Goal: Task Accomplishment & Management: Complete application form

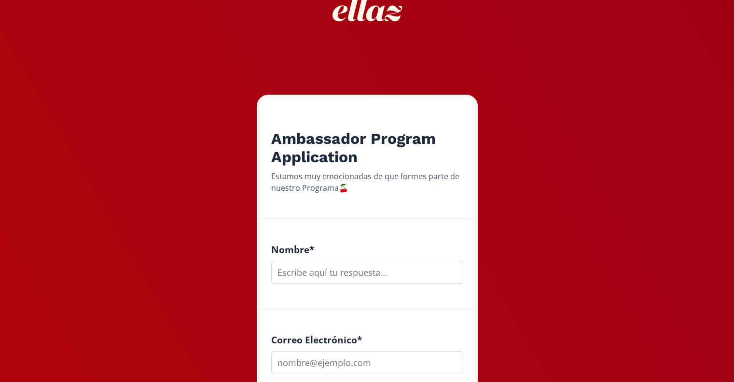
scroll to position [81, 0]
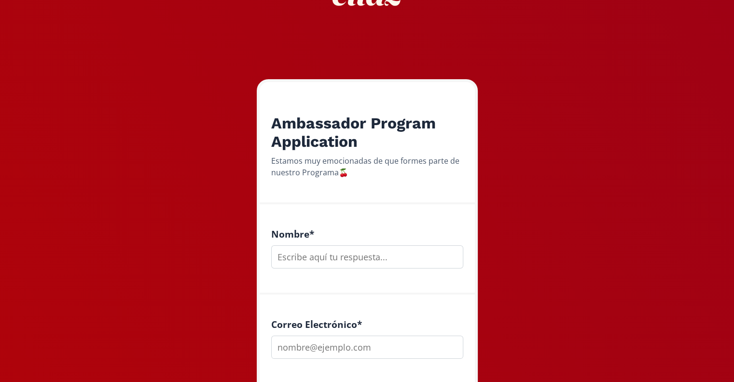
click at [358, 267] on input "text" at bounding box center [367, 256] width 192 height 23
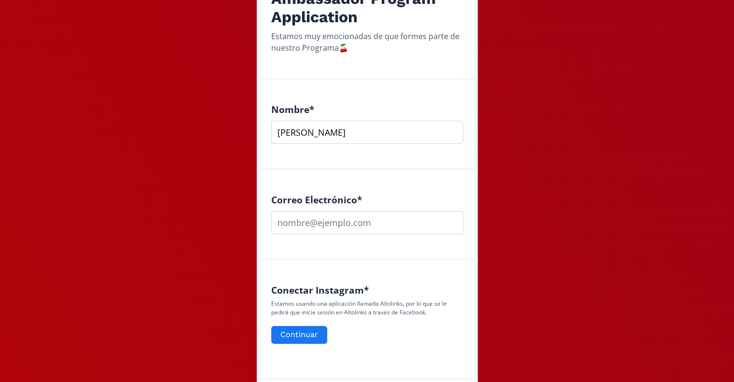
type input "Galilea Hernández Govea"
click at [317, 229] on input "email" at bounding box center [367, 222] width 192 height 23
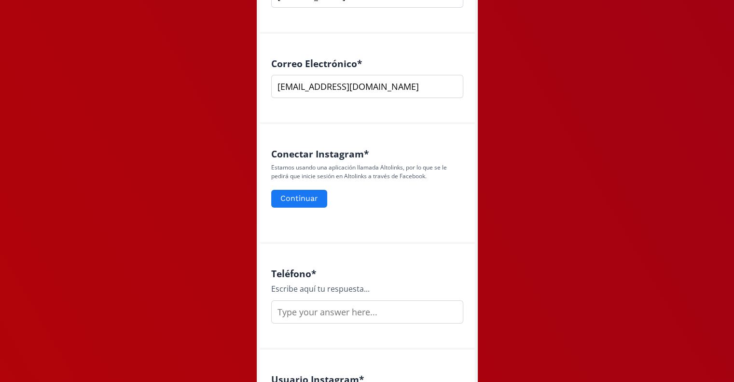
scroll to position [344, 0]
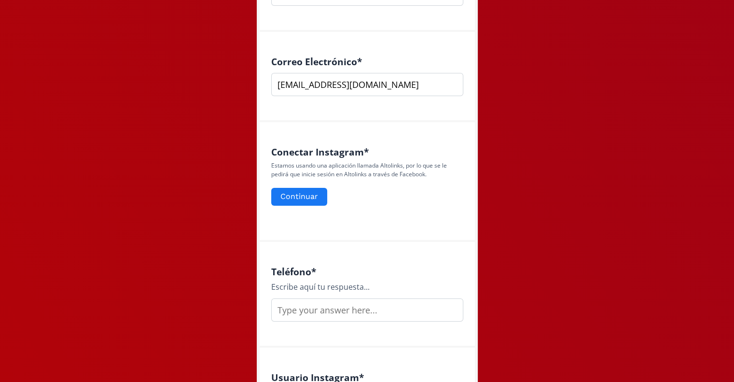
type input "galileahg@hotmail.com"
click at [301, 319] on input "text" at bounding box center [367, 309] width 192 height 23
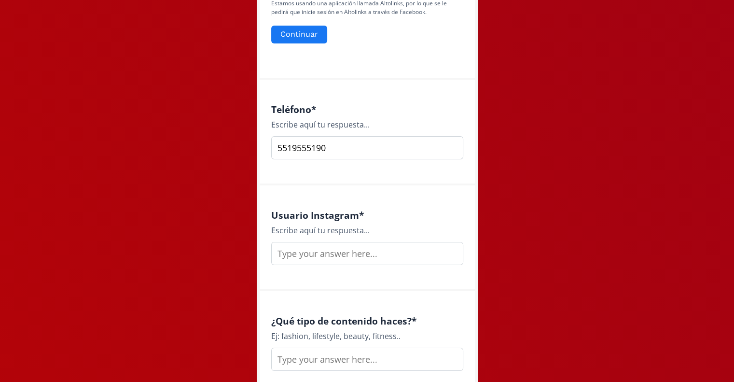
scroll to position [508, 0]
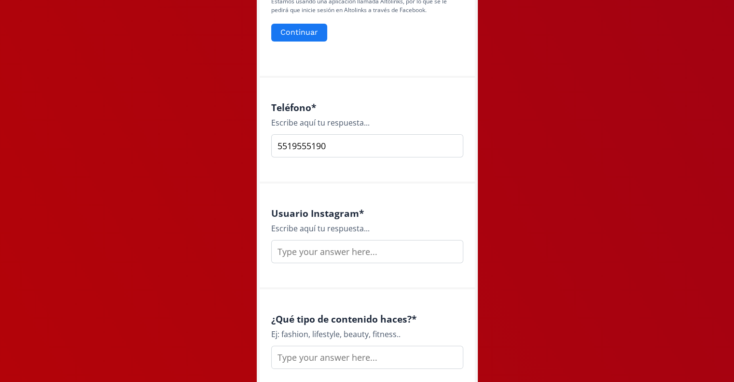
type input "5519555190"
click at [310, 249] on input "text" at bounding box center [367, 251] width 192 height 23
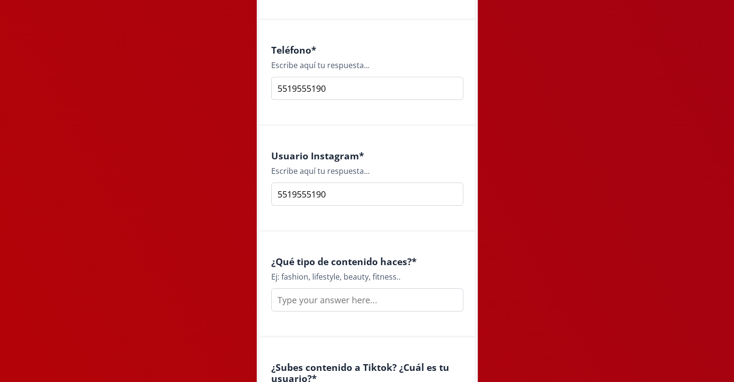
scroll to position [608, 0]
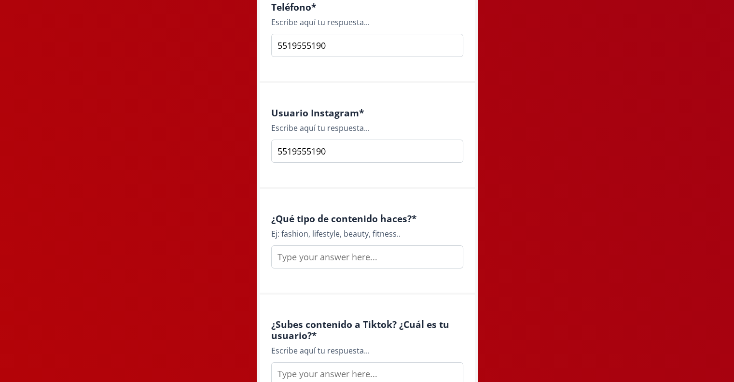
type input "5519555190"
click at [310, 258] on input "text" at bounding box center [367, 256] width 192 height 23
type input "l"
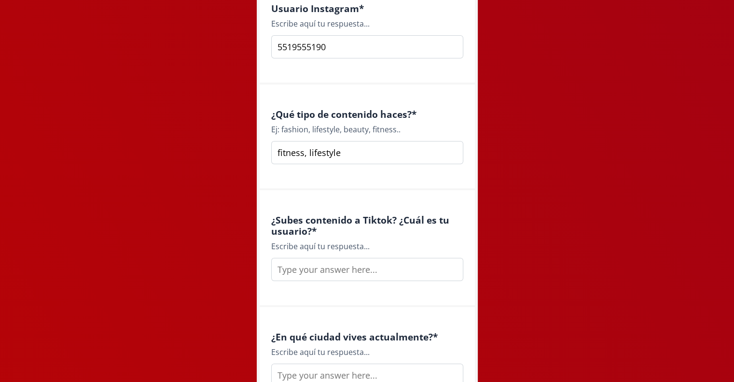
type input "fitness, lifestyle"
click at [302, 271] on input "text" at bounding box center [367, 269] width 192 height 23
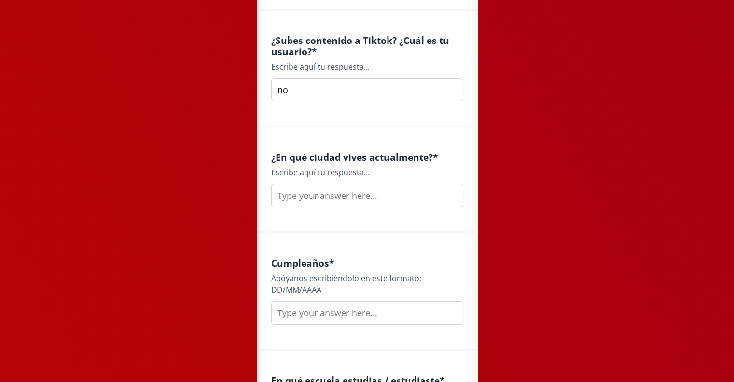
type input "no"
click at [321, 197] on input "text" at bounding box center [367, 195] width 192 height 23
click at [297, 188] on input "queretaro" at bounding box center [367, 195] width 192 height 23
click at [300, 196] on input "queretaro" at bounding box center [367, 195] width 192 height 23
type input "queretaro"
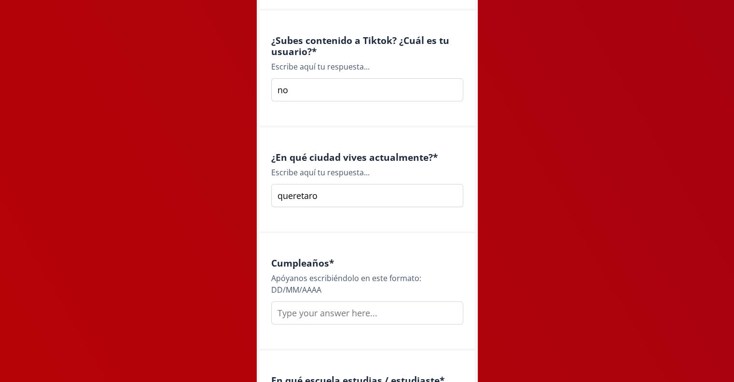
drag, startPoint x: 304, startPoint y: 87, endPoint x: 258, endPoint y: 88, distance: 46.3
click at [258, 88] on form "Ambassador Program Application Estamos muy emocionadas de que formes parte de n…" at bounding box center [367, 52] width 221 height 1567
type input "galileahg"
click at [332, 199] on input "queretaro" at bounding box center [367, 195] width 192 height 23
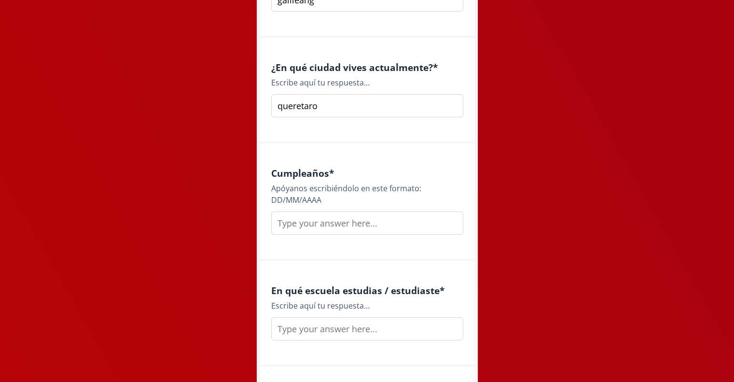
click at [311, 229] on input "text" at bounding box center [367, 222] width 192 height 23
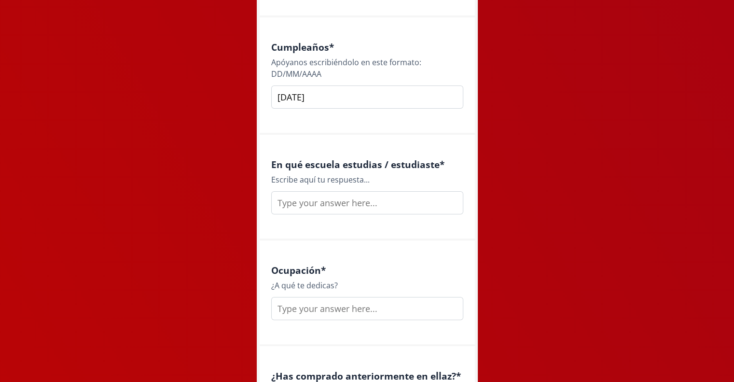
scroll to position [1108, 0]
type input "05/11/2002"
click at [318, 209] on input "text" at bounding box center [367, 202] width 192 height 23
click at [286, 198] on input "Anahuac queretaro" at bounding box center [367, 202] width 192 height 23
click at [340, 199] on input "Anáhuac queretaro" at bounding box center [367, 202] width 192 height 23
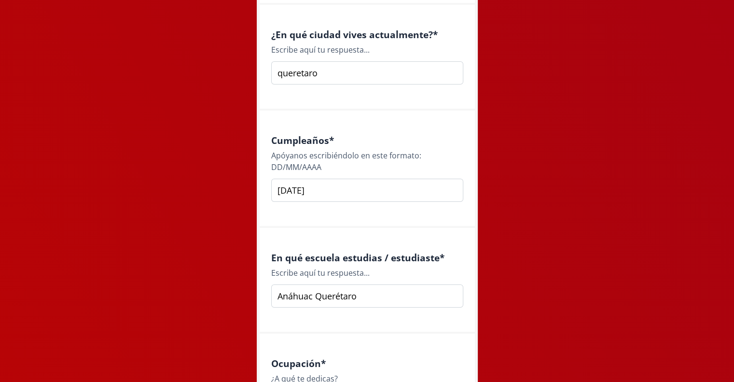
scroll to position [1162, 0]
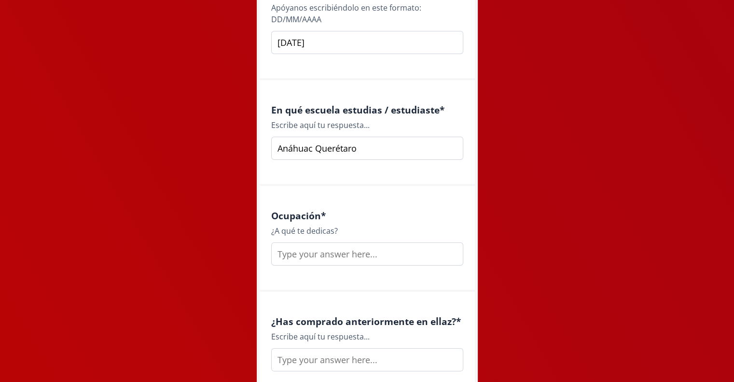
type input "Anáhuac Querétaro"
click at [311, 260] on input "text" at bounding box center [367, 253] width 192 height 23
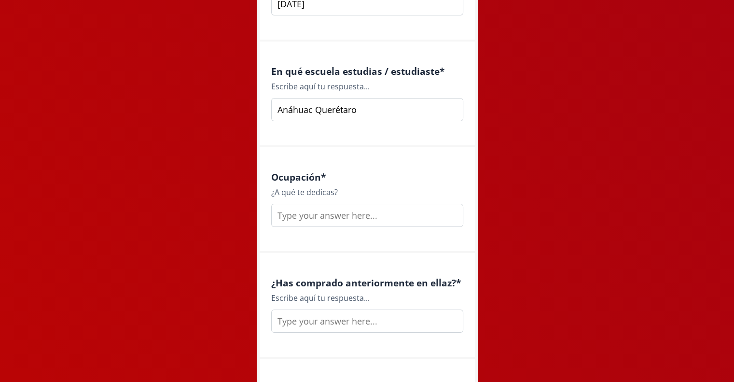
scroll to position [1200, 0]
click at [292, 202] on div "Ocupación * ¿A qué te dedicas? Nutriologa" at bounding box center [367, 199] width 192 height 55
click at [296, 220] on input "Nutriologa" at bounding box center [367, 215] width 192 height 23
click at [295, 213] on input "Nutriologa" at bounding box center [367, 215] width 192 height 23
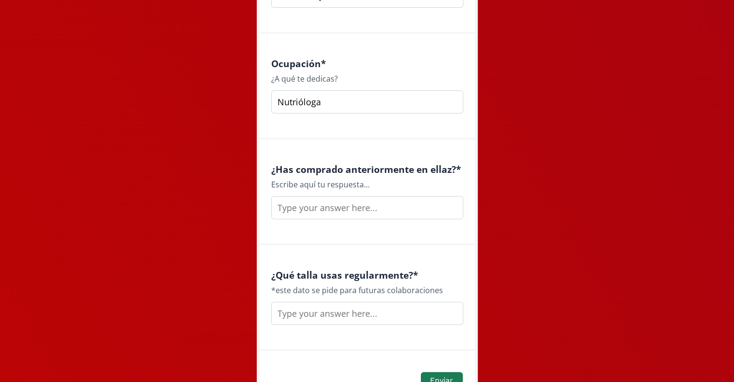
scroll to position [1324, 0]
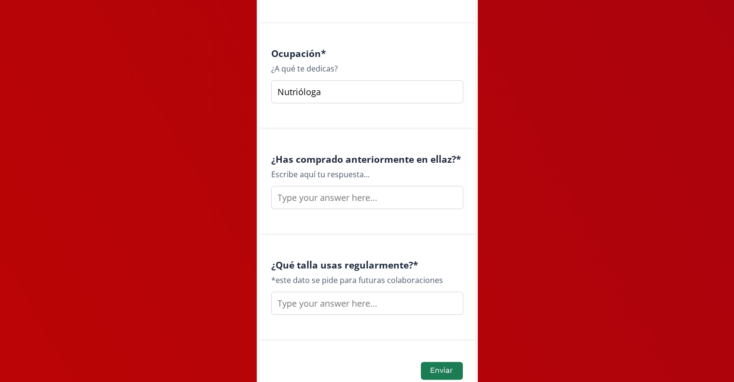
type input "Nutrióloga"
click at [334, 200] on input "text" at bounding box center [367, 197] width 192 height 23
type input "no"
click at [302, 310] on input "text" at bounding box center [367, 302] width 192 height 23
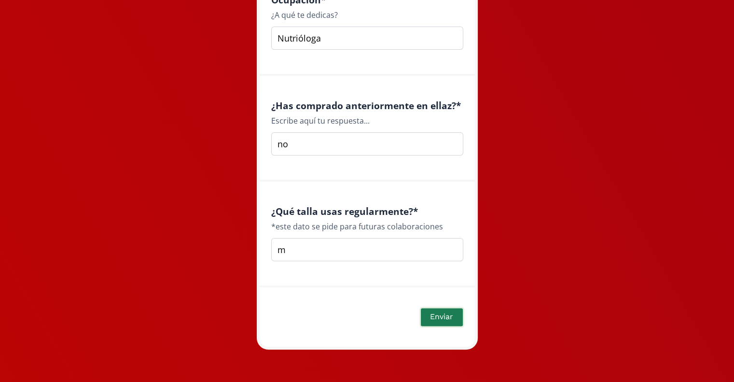
type input "m"
click at [446, 315] on button "Enviar" at bounding box center [441, 316] width 44 height 21
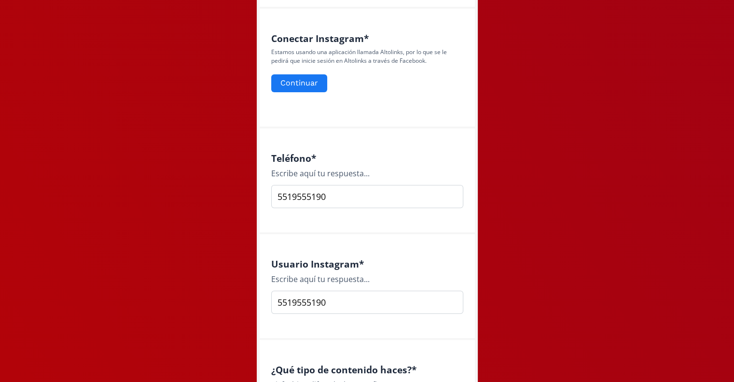
scroll to position [361, 0]
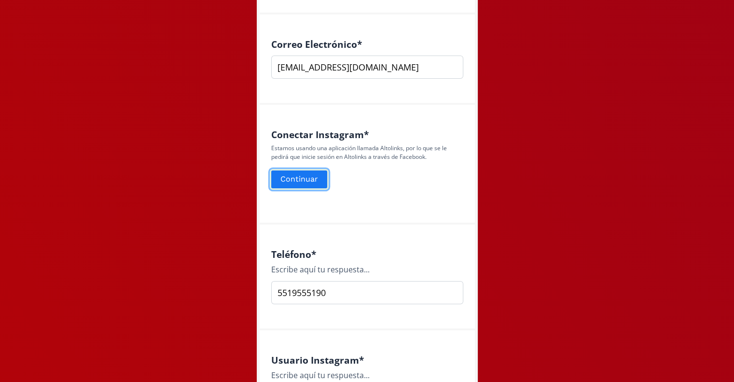
click at [310, 179] on button "Continuar" at bounding box center [299, 179] width 59 height 21
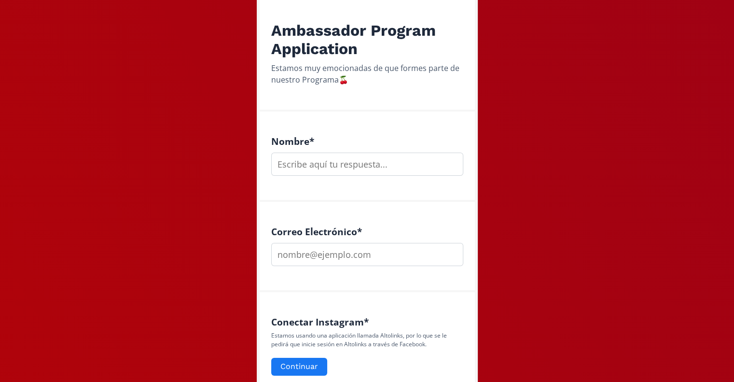
scroll to position [220, 0]
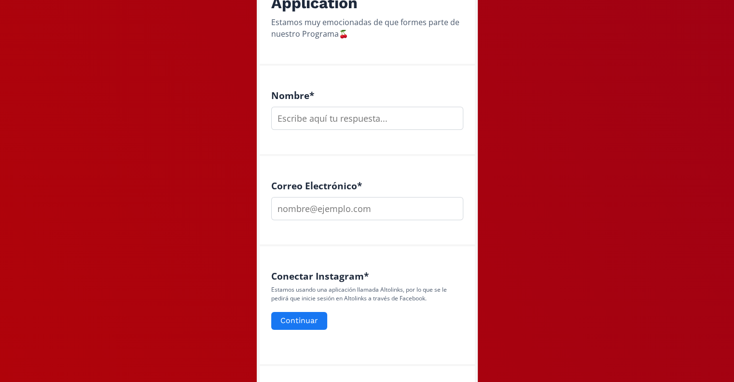
click at [328, 117] on input "text" at bounding box center [367, 118] width 192 height 23
click at [305, 319] on button "Continuar" at bounding box center [299, 320] width 59 height 21
